Goal: Task Accomplishment & Management: Use online tool/utility

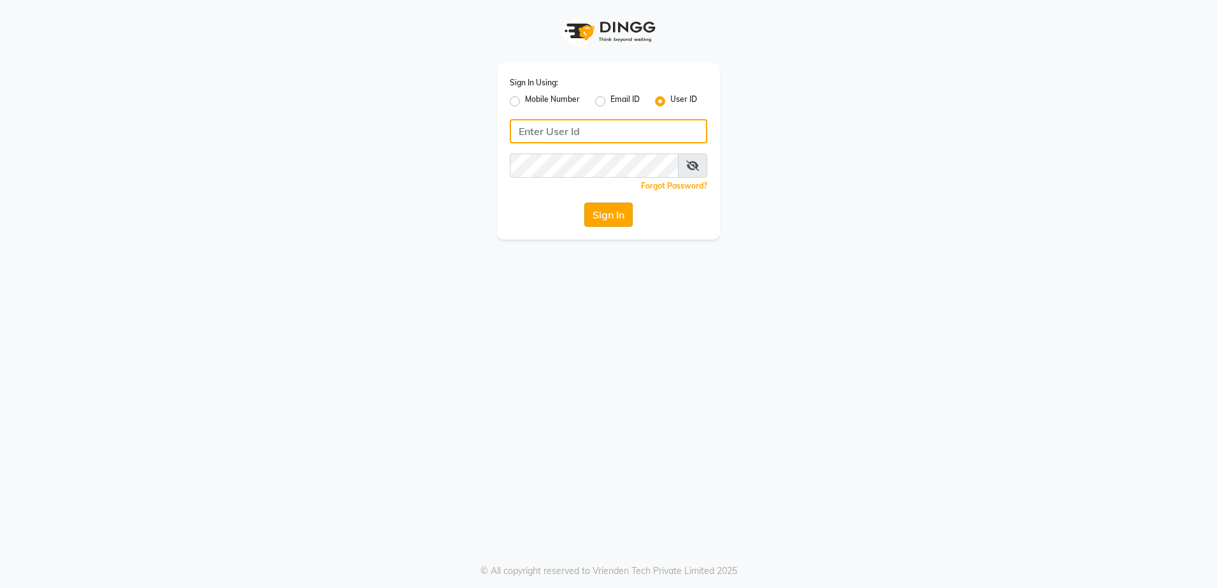
type input "rewindlooks"
click at [608, 209] on button "Sign In" at bounding box center [608, 215] width 48 height 24
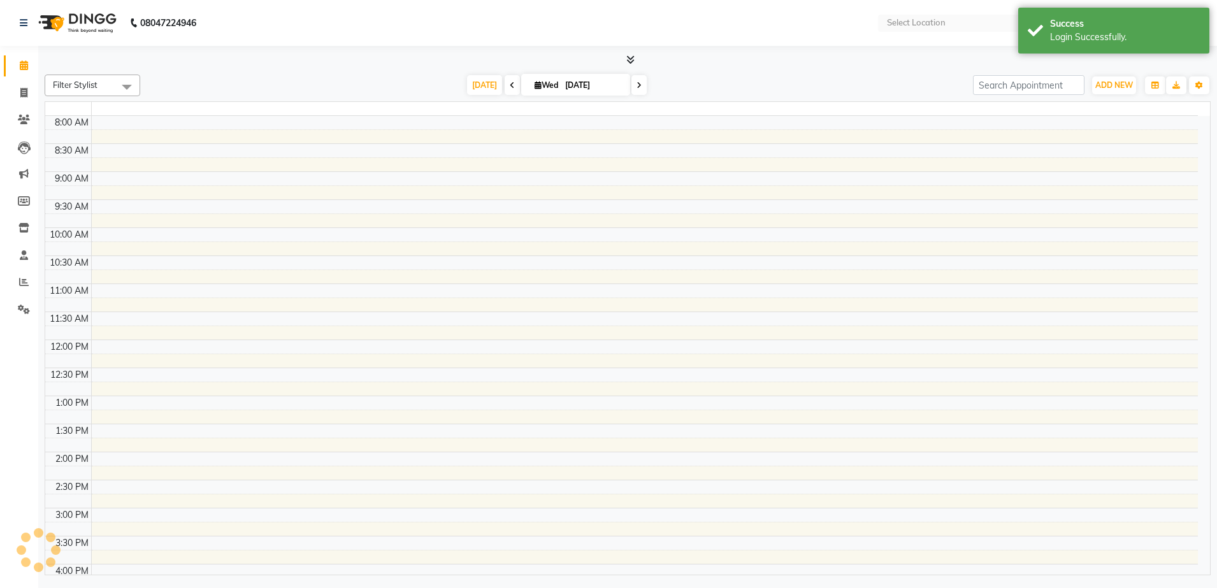
select select "en"
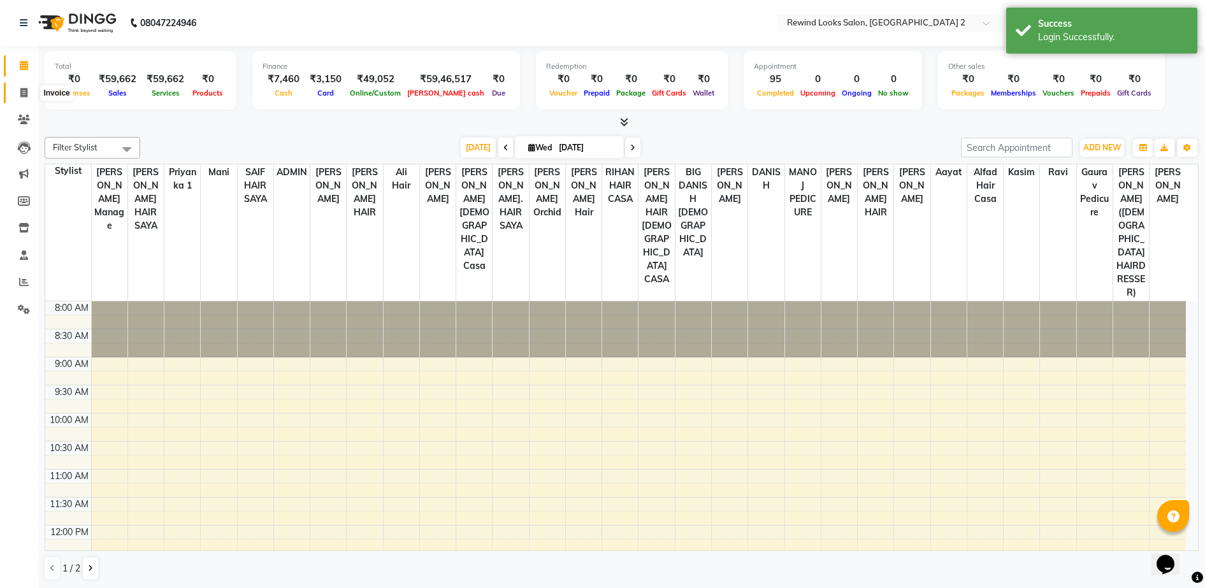
click at [22, 91] on icon at bounding box center [23, 93] width 7 height 10
select select "service"
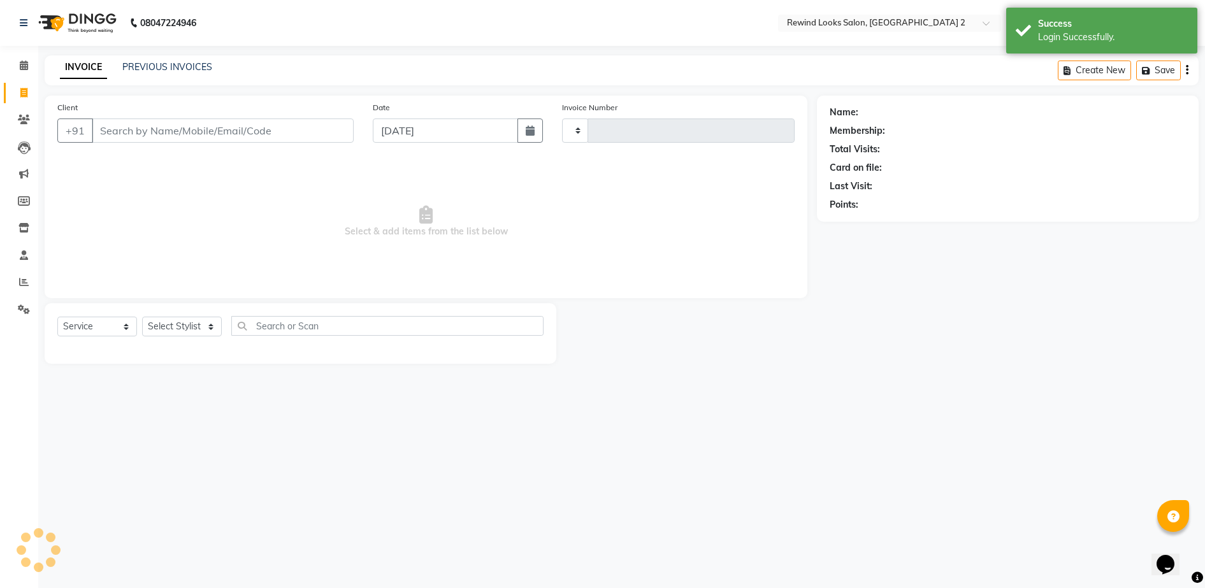
type input "10616"
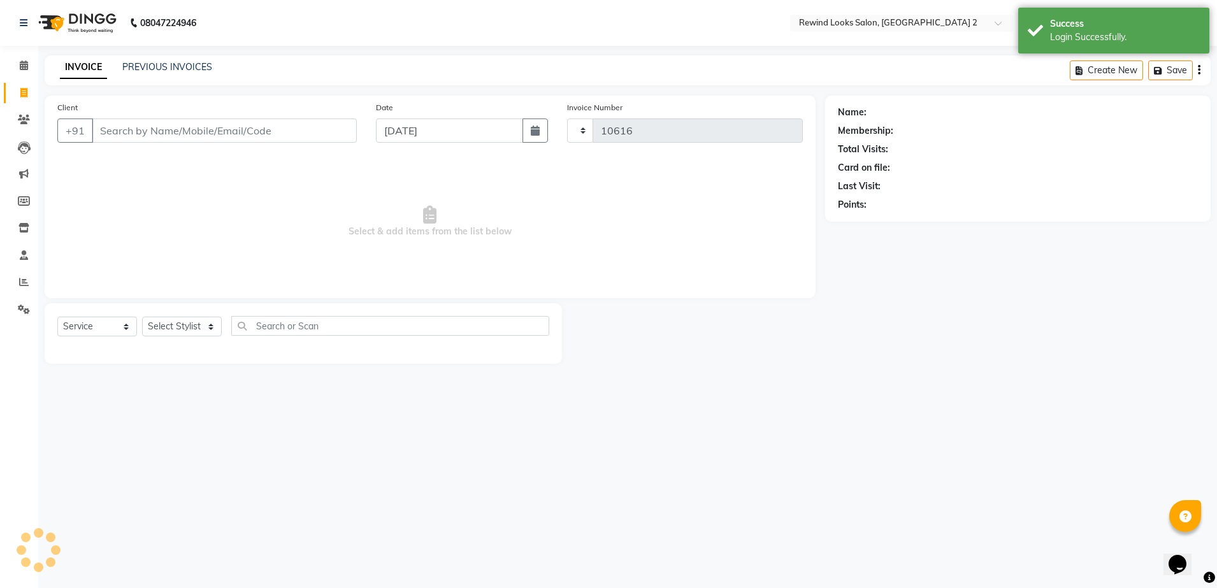
select select "4640"
select select "27076"
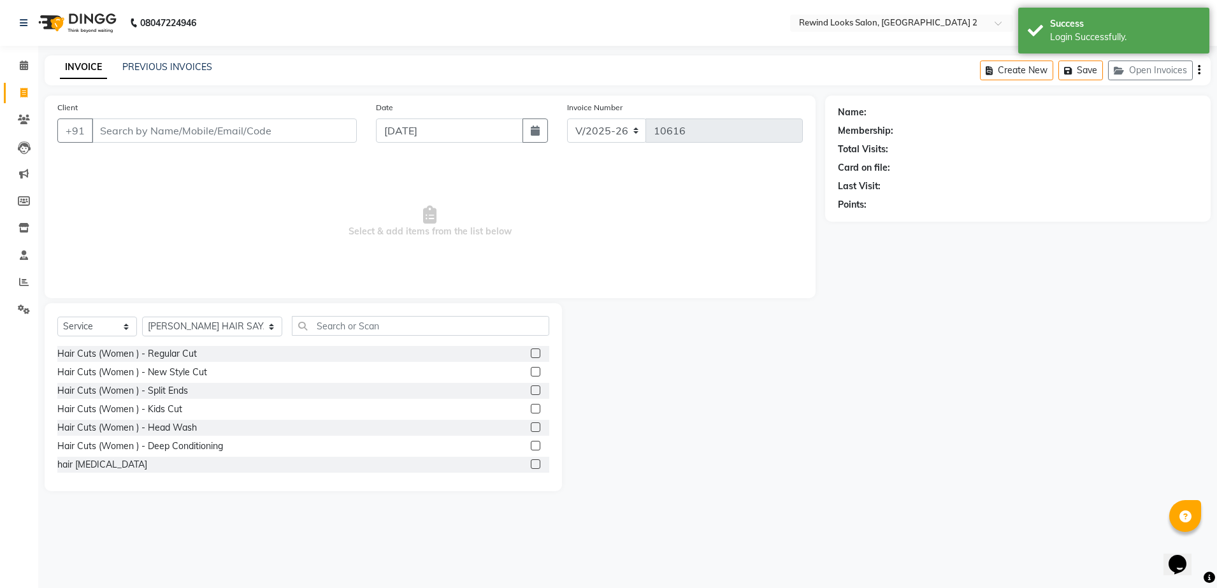
click at [145, 127] on input "Client" at bounding box center [224, 130] width 265 height 24
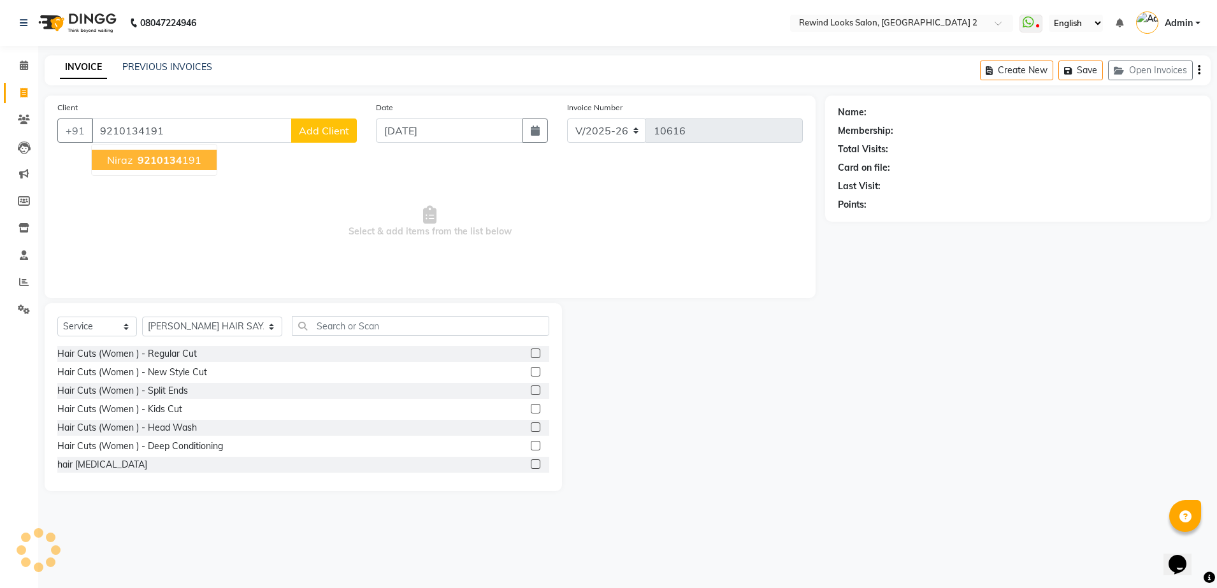
type input "9210134191"
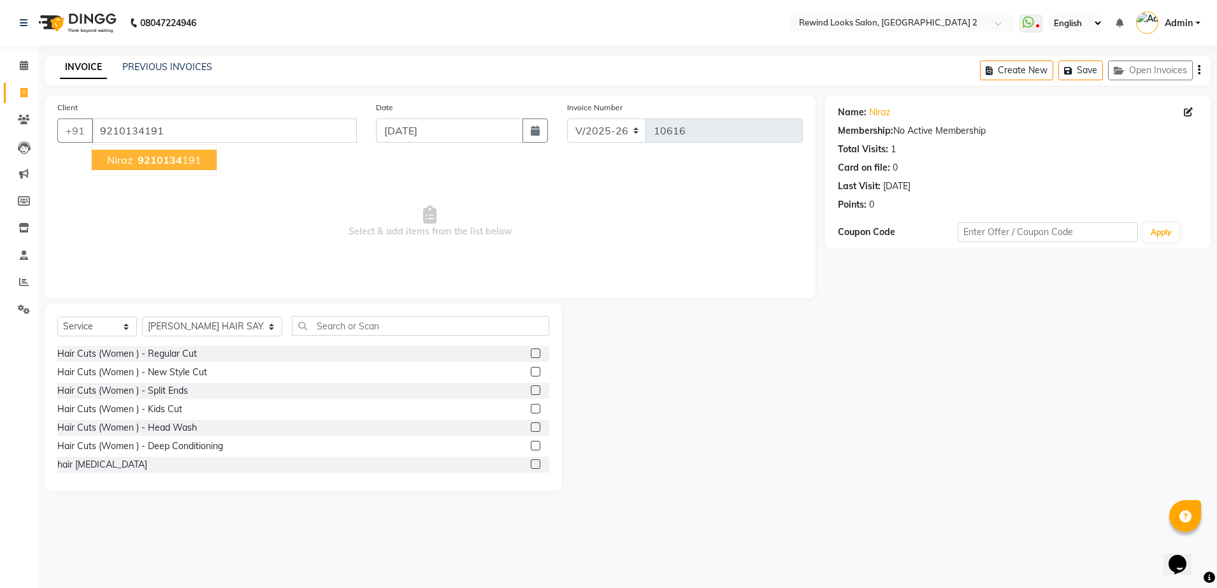
click at [151, 157] on span "9210134" at bounding box center [160, 160] width 45 height 13
click at [192, 325] on select "Select Stylist [PERSON_NAME] aayat ADMIN Alfad hair Casa Ali Hair [PERSON_NAME]…" at bounding box center [212, 327] width 140 height 20
select select "74475"
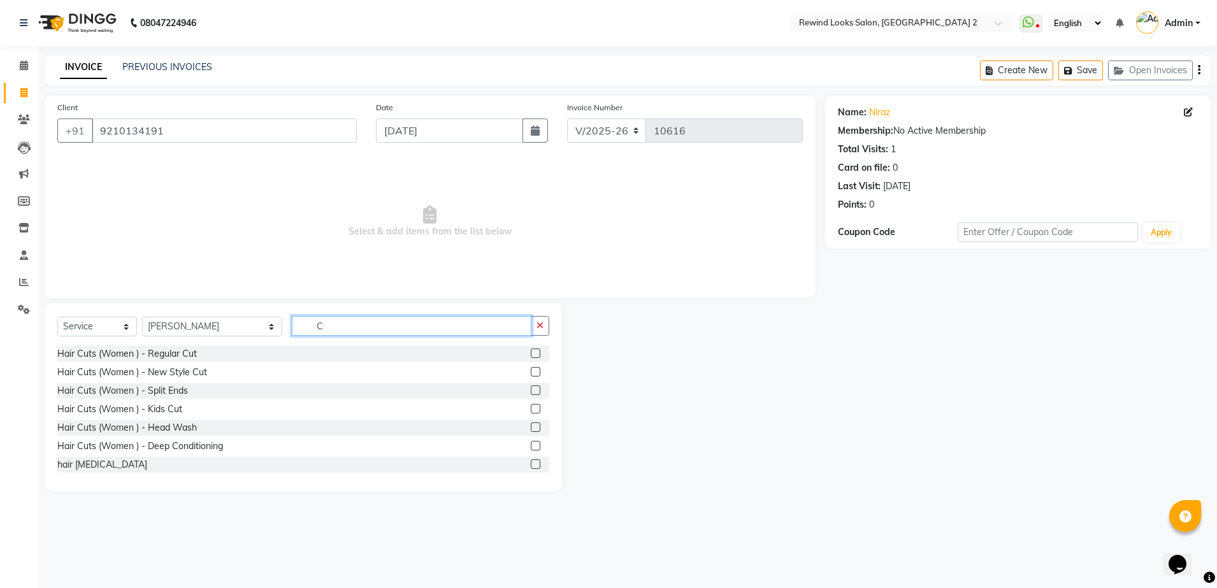
click at [308, 319] on input "C" at bounding box center [412, 326] width 240 height 20
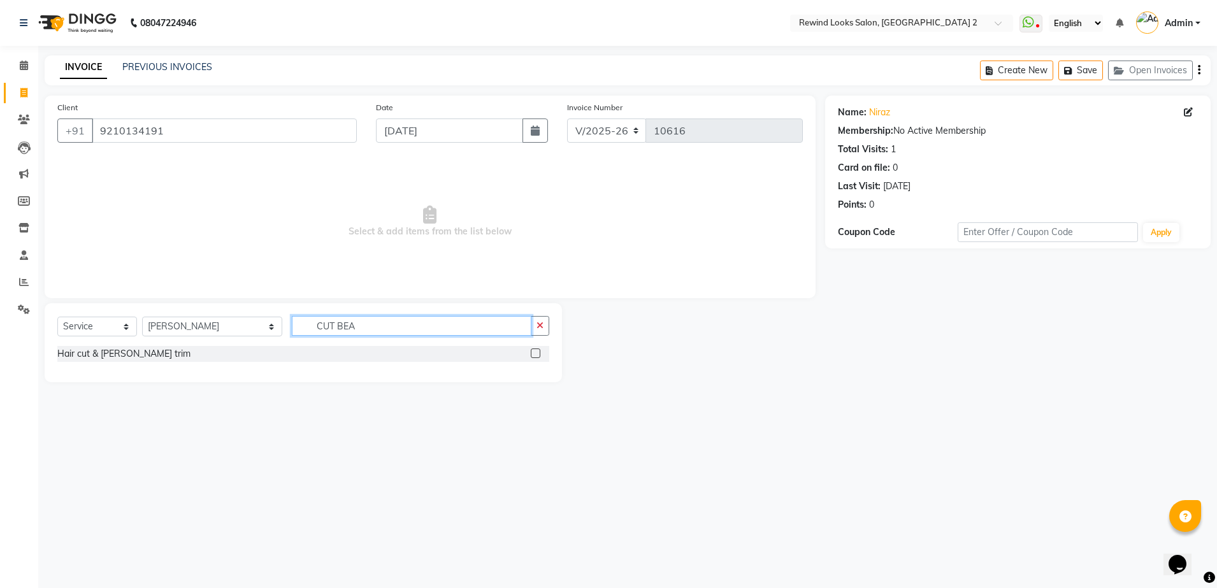
type input "CUT BEA"
click at [534, 353] on label at bounding box center [536, 353] width 10 height 10
click at [534, 353] on input "checkbox" at bounding box center [535, 354] width 8 height 8
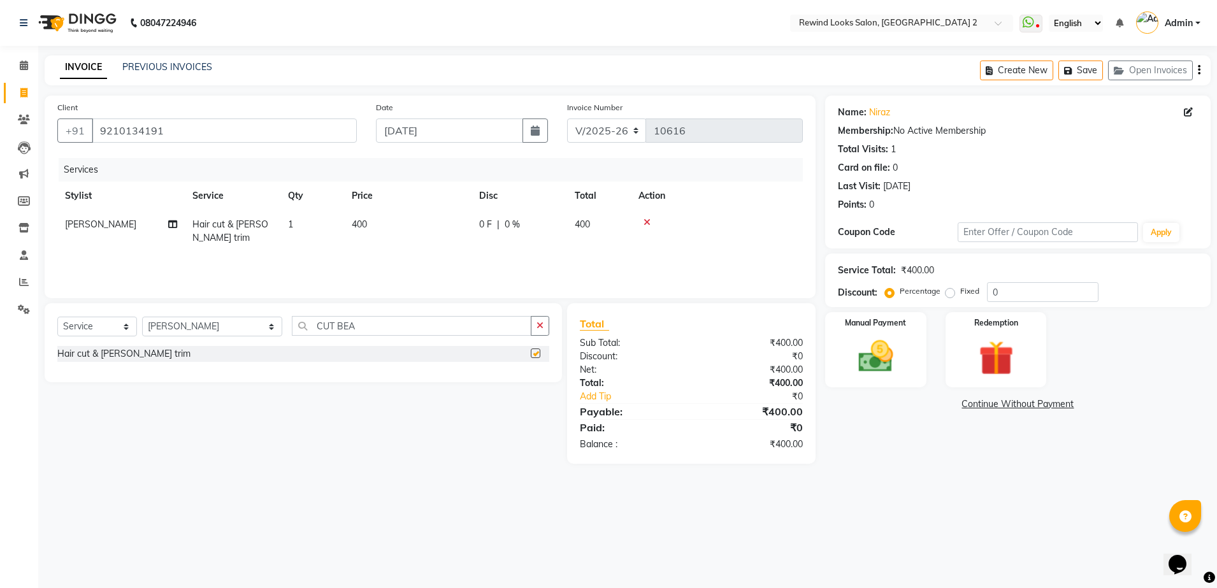
checkbox input "false"
click at [879, 352] on img at bounding box center [875, 357] width 59 height 42
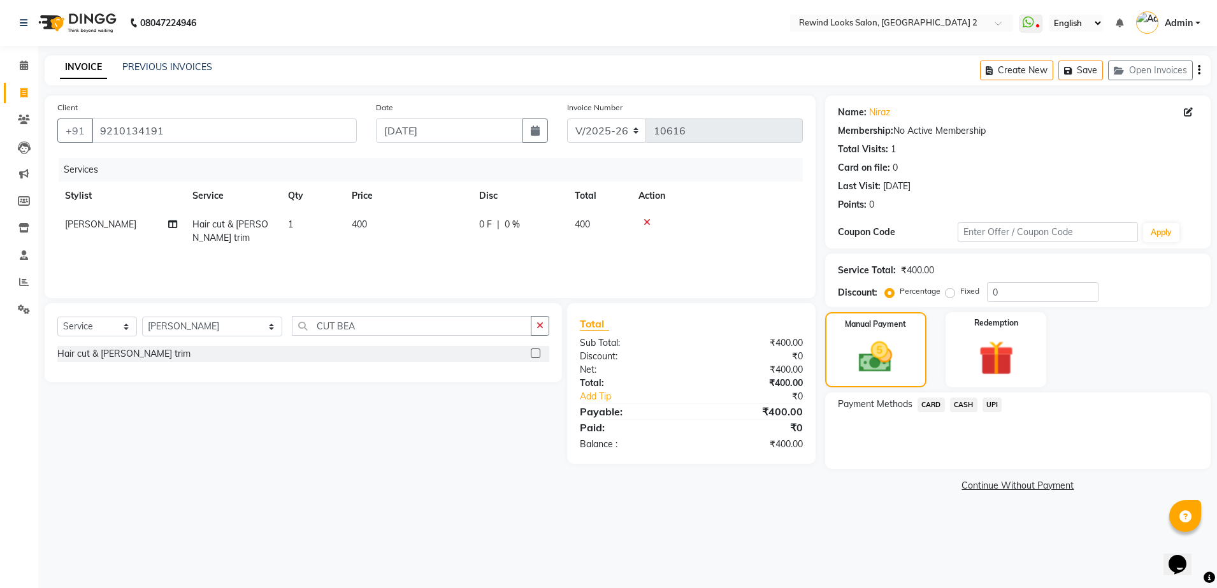
click at [995, 408] on span "UPI" at bounding box center [992, 405] width 20 height 15
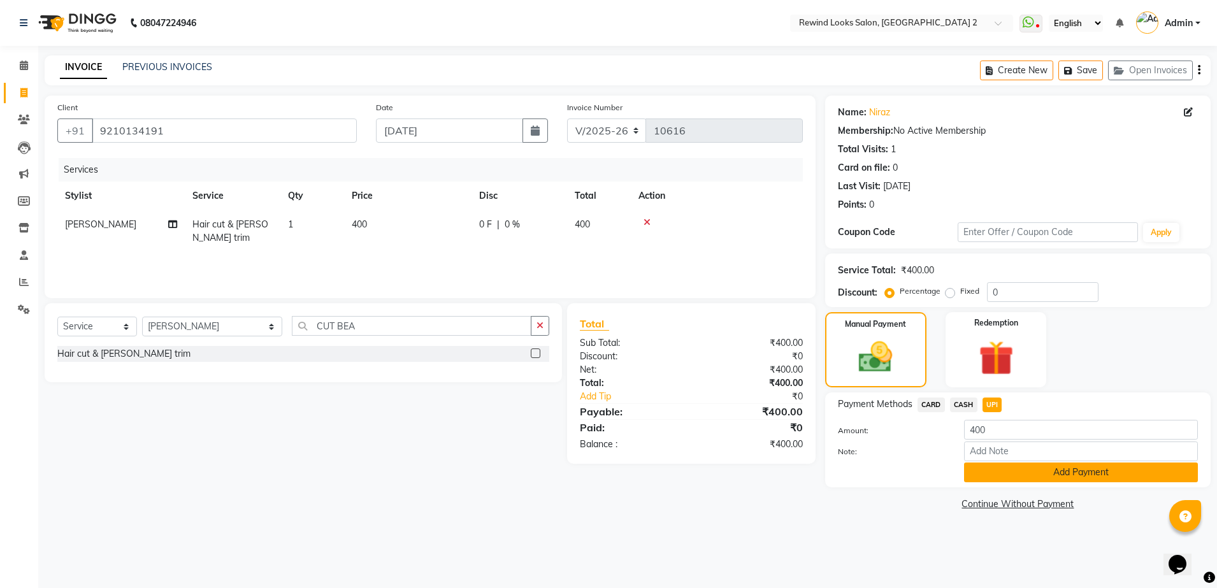
click at [1023, 468] on button "Add Payment" at bounding box center [1081, 473] width 234 height 20
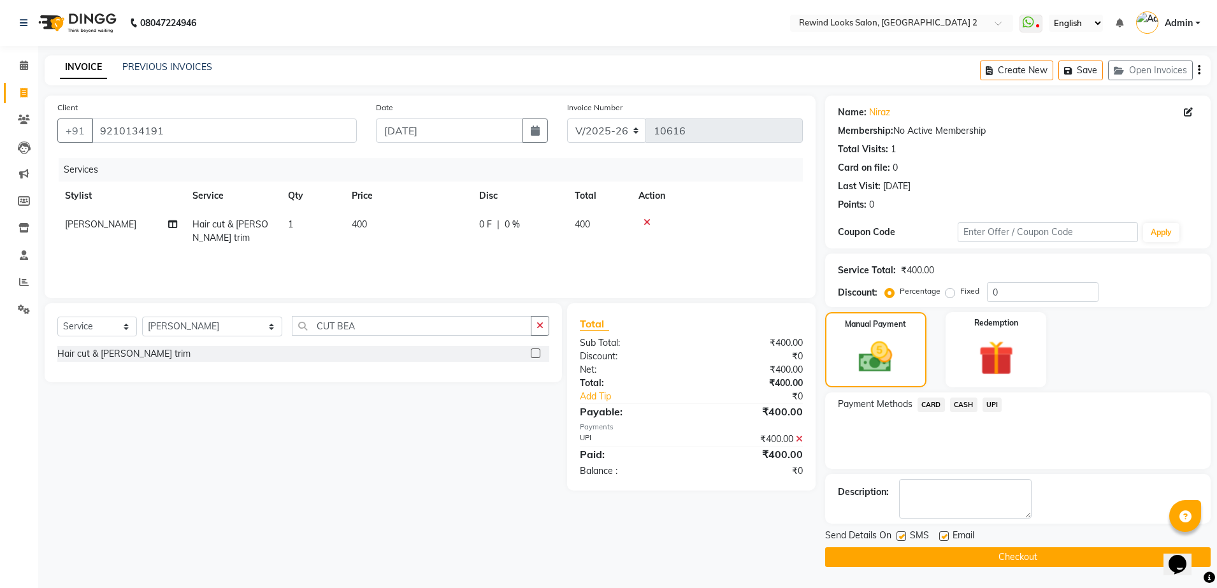
click at [1065, 550] on button "Checkout" at bounding box center [1017, 557] width 385 height 20
